Goal: Task Accomplishment & Management: Use online tool/utility

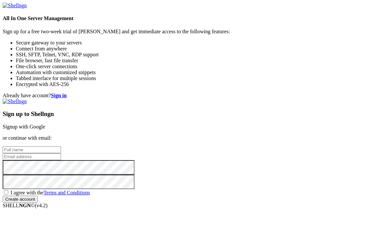
click at [45, 124] on link "Signup with Google" at bounding box center [24, 127] width 43 height 6
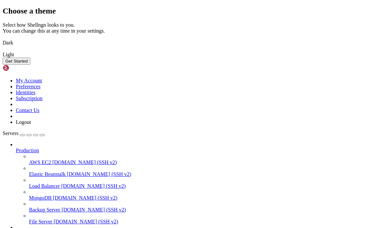
click at [3, 39] on img at bounding box center [3, 39] width 0 height 0
click at [30, 65] on button "Get Started" at bounding box center [17, 61] width 28 height 7
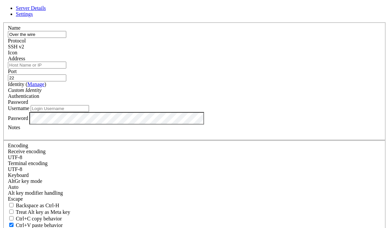
type input "Over the wire"
click at [66, 76] on input "22" at bounding box center [37, 78] width 58 height 7
type input "2220"
click at [66, 69] on input "Address" at bounding box center [37, 65] width 58 height 7
paste input "[DOMAIN_NAME]"
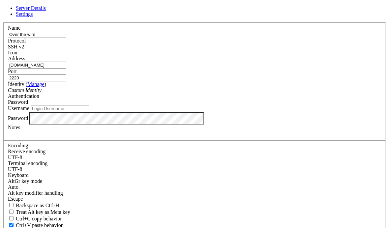
type input "[DOMAIN_NAME]"
click at [89, 112] on input "Username" at bounding box center [60, 108] width 58 height 7
type input "bandit0"
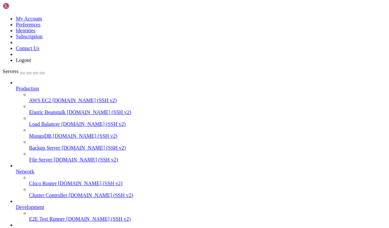
scroll to position [38, 0]
click at [31, 10] on link at bounding box center [22, 8] width 38 height 6
click at [22, 73] on div "button" at bounding box center [22, 73] width 0 height 0
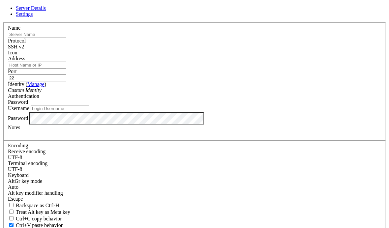
click at [3, 22] on icon at bounding box center [3, 22] width 0 height 0
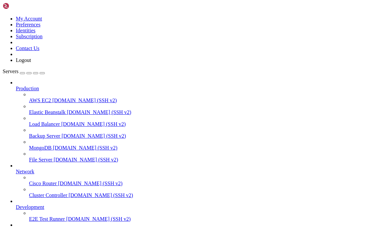
click at [22, 73] on div "button" at bounding box center [22, 73] width 0 height 0
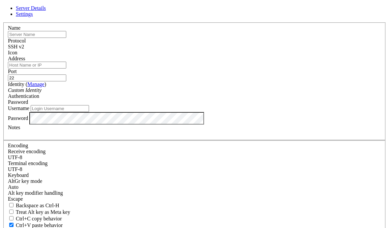
click at [3, 22] on icon at bounding box center [3, 22] width 0 height 0
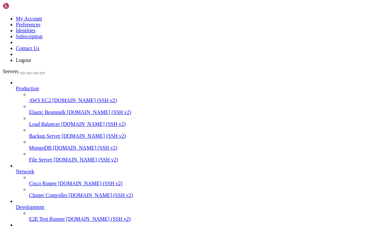
click at [11, 209] on div at bounding box center [194, 114] width 389 height 228
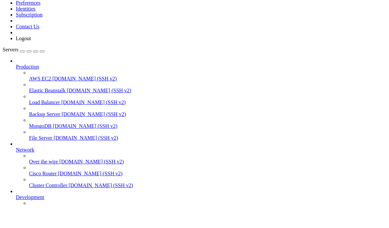
scroll to position [653, 0]
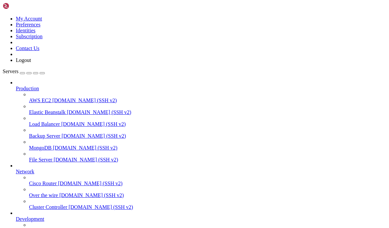
click at [25, 72] on button "button" at bounding box center [22, 73] width 5 height 2
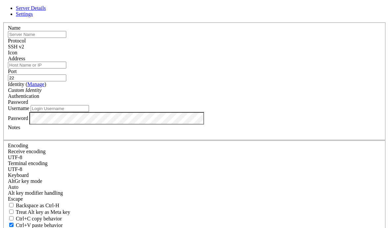
click at [66, 38] on input "text" at bounding box center [37, 34] width 58 height 7
type input "1"
click at [66, 69] on input "Address" at bounding box center [37, 65] width 58 height 7
type input "b"
paste input "[DOMAIN_NAME]"
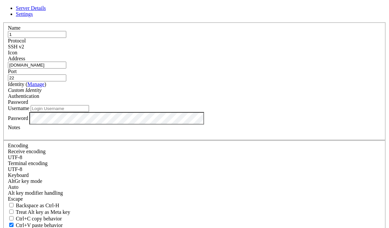
type input "[DOMAIN_NAME]"
click at [66, 75] on input "22" at bounding box center [37, 78] width 58 height 7
type input "2220"
click at [89, 112] on input "Username" at bounding box center [60, 108] width 58 height 7
type input "bandit1"
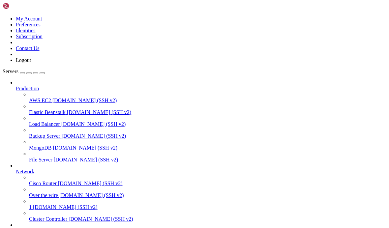
scroll to position [3, 0]
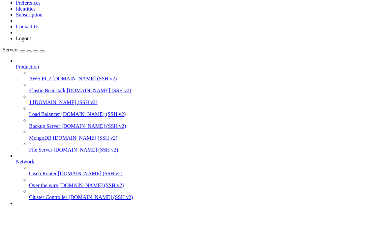
scroll to position [145, 0]
paste textarea "ZjLjTmM6FvvyRnrb2rfNwOZ0Ta6ip5If"
type textarea "ZjLjTmM6FvvyRnrb2rfNwOZ0Ta6ip5If"
paste textarea "ZjLjTmM6FvvyRnrb2rfNwOZ0Ta6ip5If"
type textarea "ZjLjTmM6FvvyRnrb2rfNwOZ0Ta6ip5If"
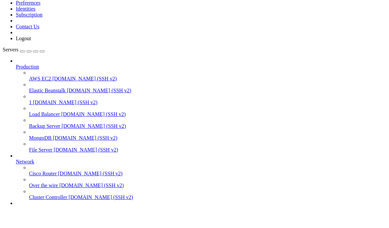
paste textarea "ZjLjTmM6FvvyRnrb2rfNwOZ0Ta6ip5IfZjLjTmM6FvvyRnrb2rfNwOZ0Ta6ip5If"
type textarea "ZjLjTmM6FvvyRnrb2rfNwOZ0Ta6ip5IfZjLjTmM6FvvyRnrb2rfNwOZ0Ta6ip5If"
